Goal: Task Accomplishment & Management: Manage account settings

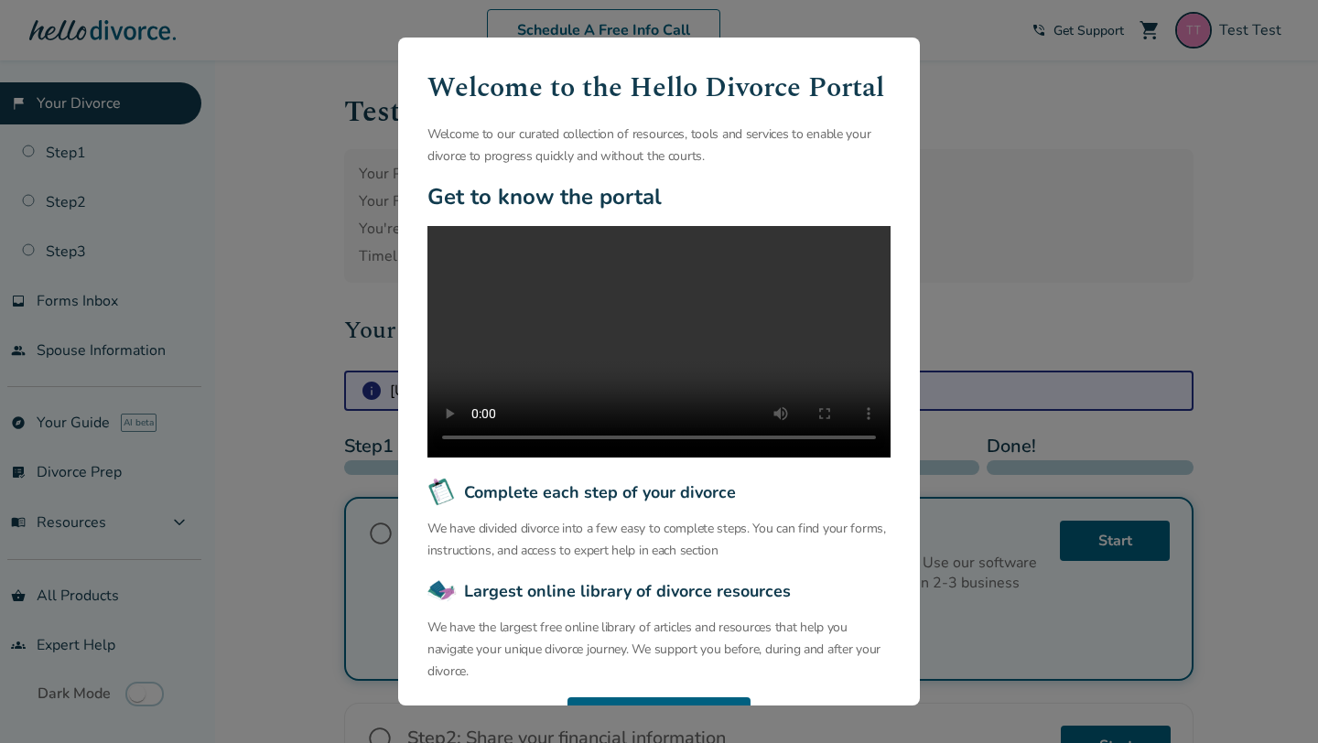
click at [283, 148] on div "Welcome to the Hello Divorce Portal Welcome to our curated collection of resour…" at bounding box center [659, 371] width 1318 height 743
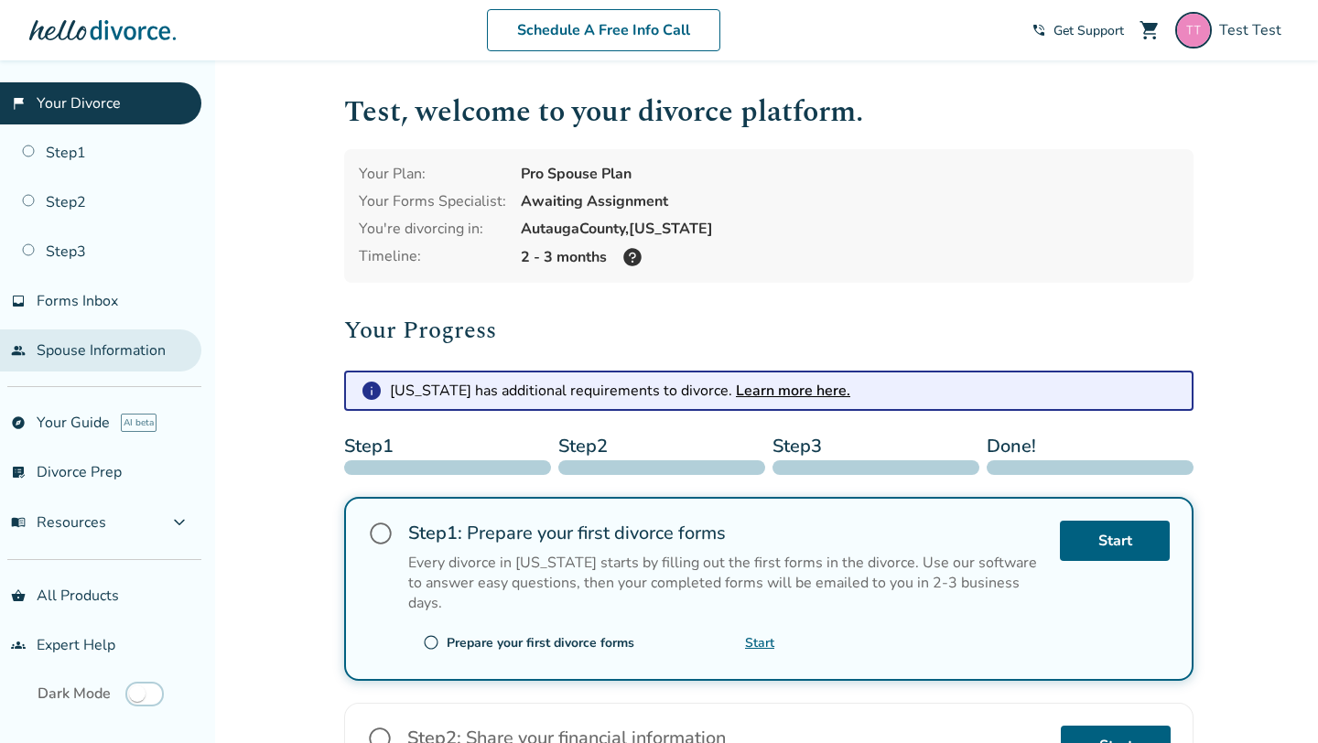
click at [135, 342] on link "people Spouse Information" at bounding box center [100, 351] width 201 height 42
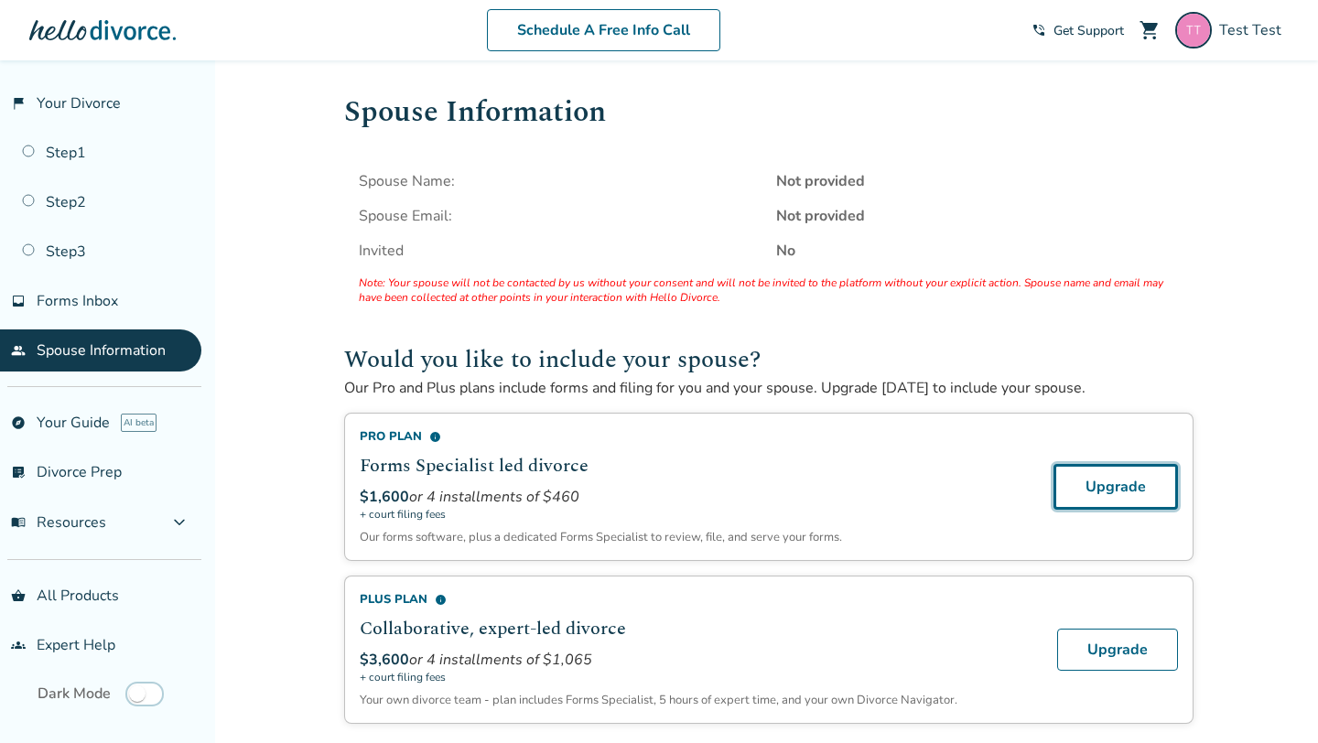
click at [1122, 485] on link "Upgrade" at bounding box center [1116, 487] width 125 height 46
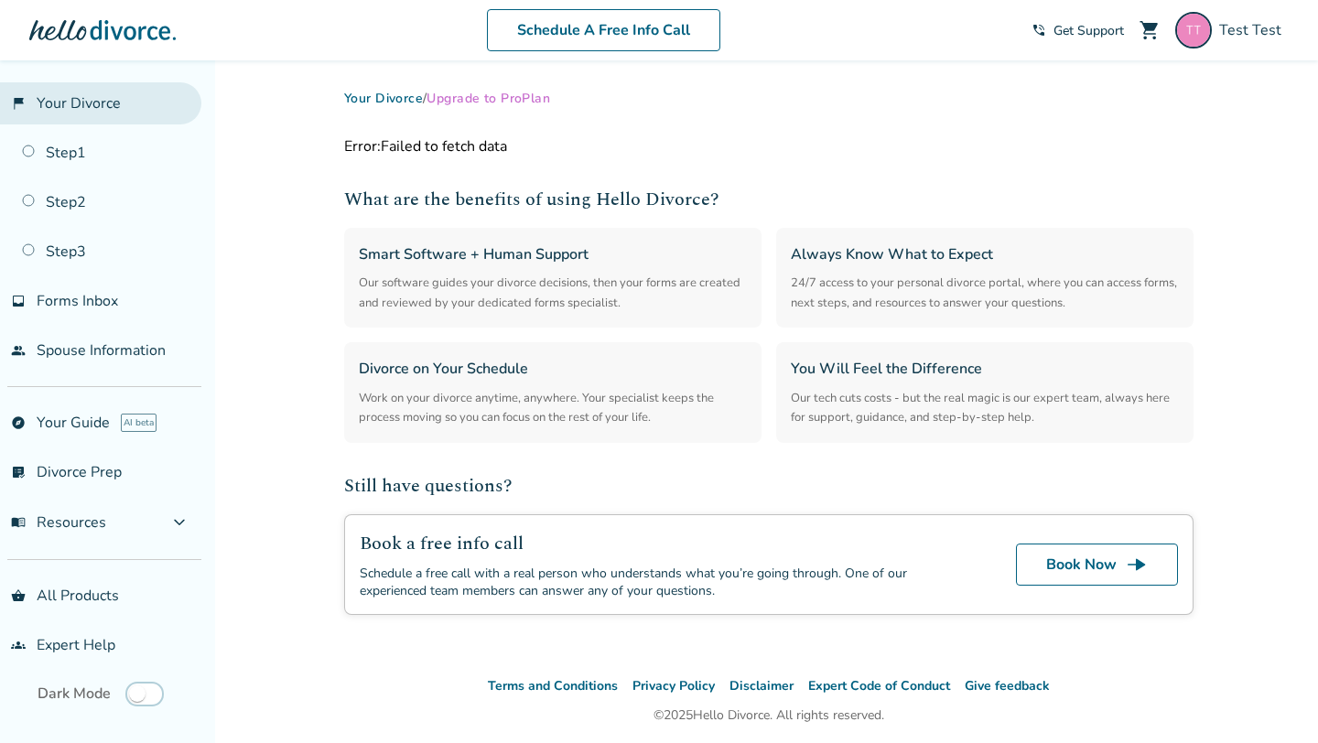
click at [104, 103] on link "flag_2 Your Divorce" at bounding box center [100, 103] width 201 height 42
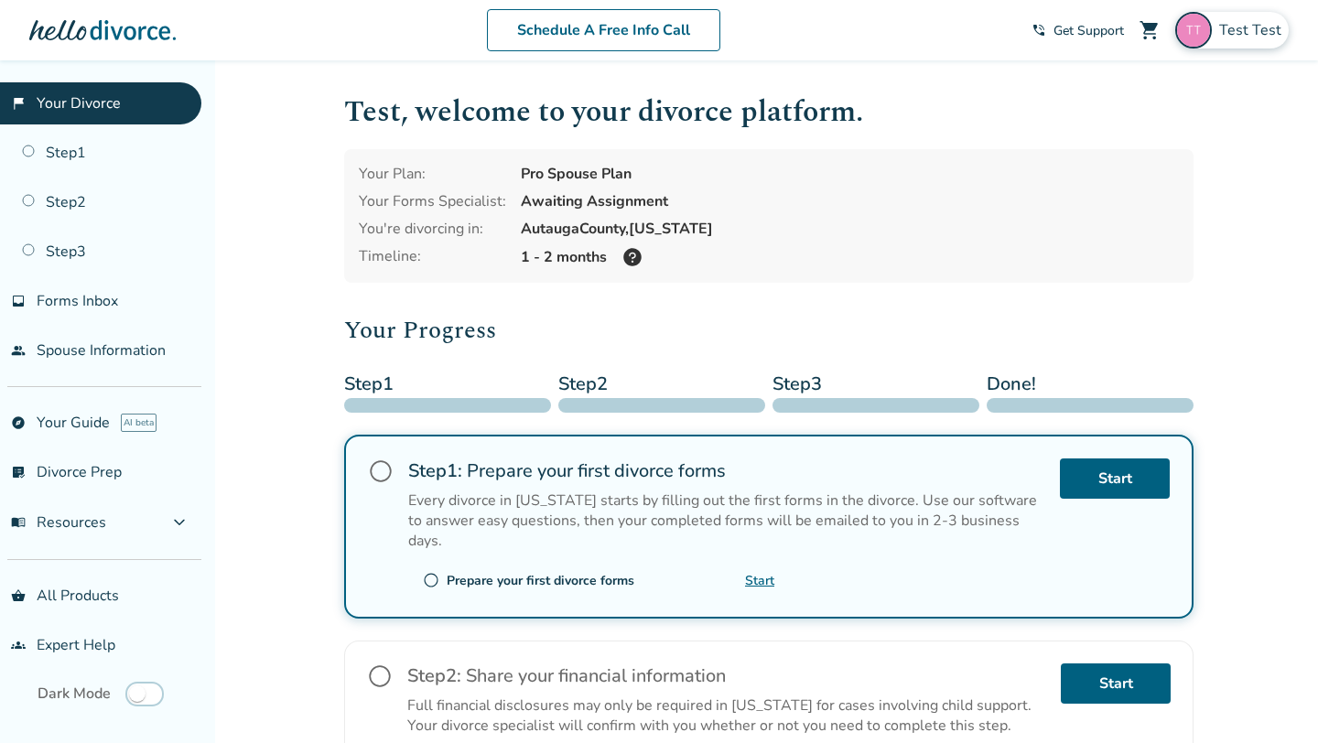
click at [1233, 41] on div "Test Test" at bounding box center [1233, 30] width 114 height 37
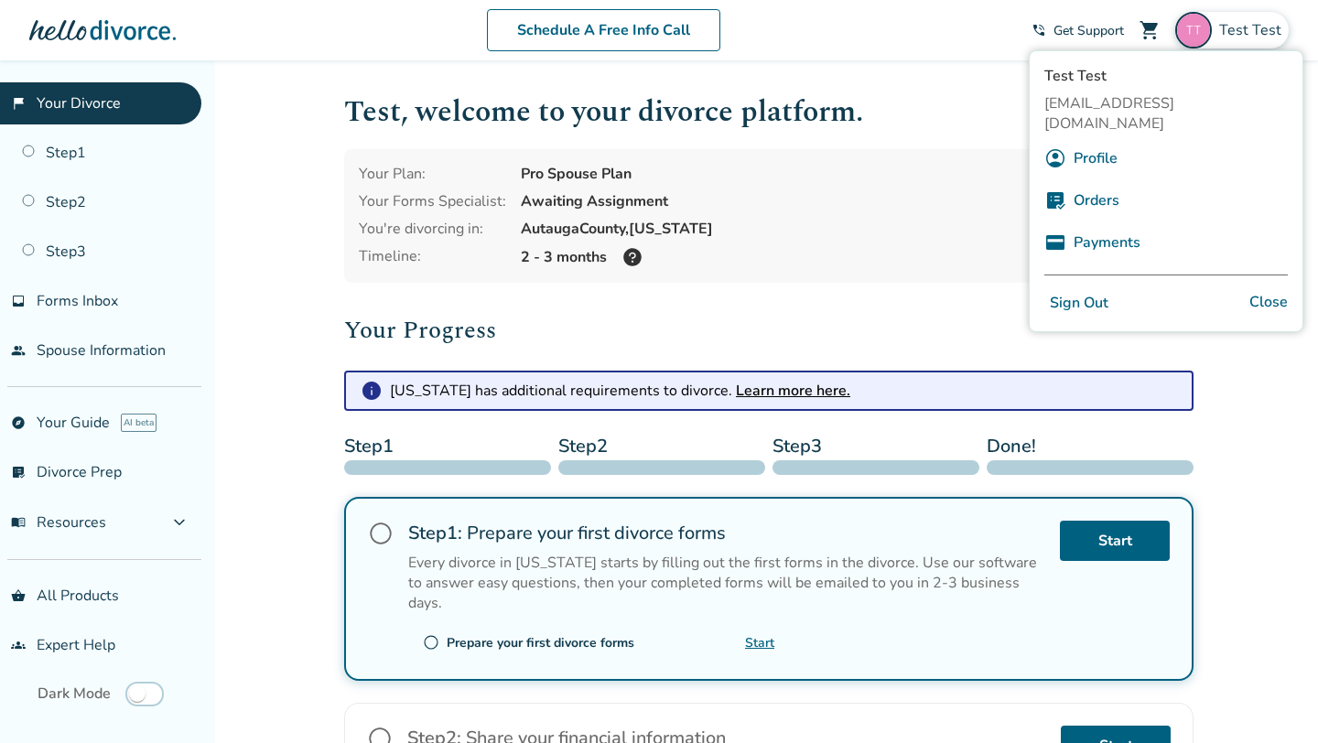
click at [1079, 290] on button "Sign Out" at bounding box center [1080, 303] width 70 height 27
